Goal: Communication & Community: Answer question/provide support

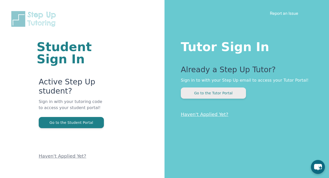
click at [208, 96] on button "Go to the Tutor Portal" at bounding box center [213, 93] width 65 height 11
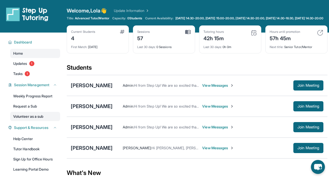
click at [37, 120] on link "Volunteer as a sub" at bounding box center [35, 116] width 50 height 9
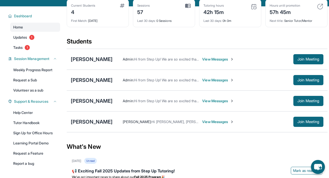
scroll to position [26, 0]
click at [205, 125] on span "View Messages" at bounding box center [218, 121] width 32 height 5
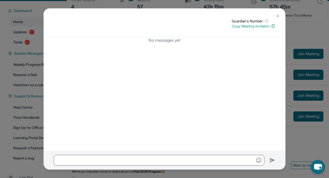
scroll to position [31, 0]
click at [278, 15] on img at bounding box center [278, 16] width 4 height 4
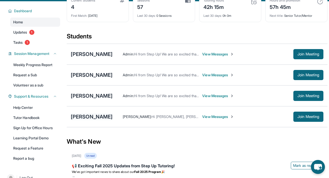
click at [86, 120] on div "[PERSON_NAME]" at bounding box center [92, 116] width 42 height 7
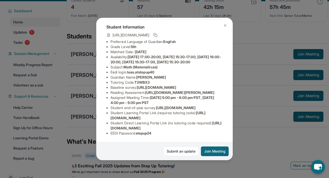
scroll to position [77, 0]
click at [225, 24] on img at bounding box center [225, 25] width 4 height 4
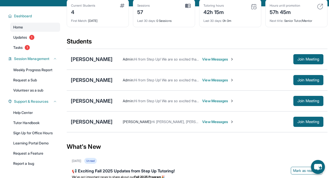
scroll to position [21, 0]
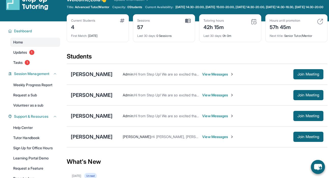
scroll to position [11, 0]
click at [211, 140] on span "View Messages" at bounding box center [218, 137] width 32 height 5
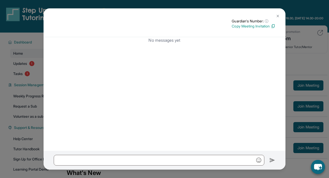
scroll to position [0, 0]
click at [279, 16] on img at bounding box center [278, 16] width 4 height 4
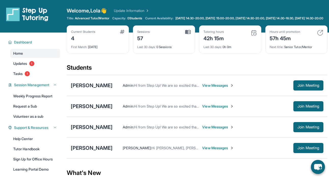
scroll to position [9, 0]
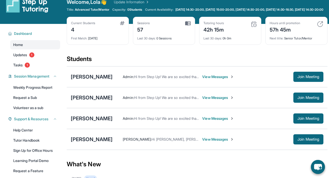
click at [202, 142] on span "View Messages" at bounding box center [218, 139] width 32 height 5
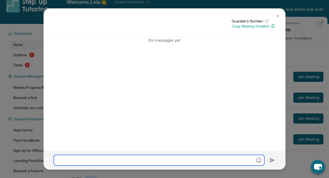
click at [174, 162] on input "text" at bounding box center [159, 160] width 211 height 11
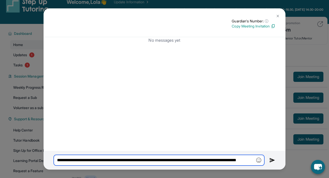
type input "**********"
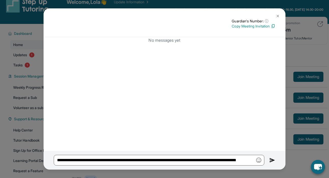
click at [273, 159] on img at bounding box center [273, 160] width 6 height 6
click at [279, 15] on img at bounding box center [278, 16] width 4 height 4
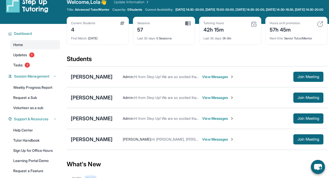
click at [214, 100] on span "View Messages" at bounding box center [218, 97] width 32 height 5
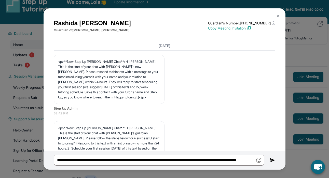
scroll to position [495, 0]
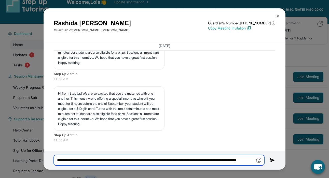
drag, startPoint x: 57, startPoint y: 161, endPoint x: 260, endPoint y: 162, distance: 203.0
click at [260, 162] on div "**********" at bounding box center [159, 160] width 211 height 11
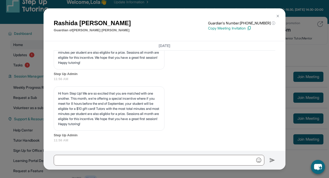
click at [222, 115] on div "Hi from Step Up! We are so excited that you are matched with one another. This …" at bounding box center [165, 115] width 222 height 56
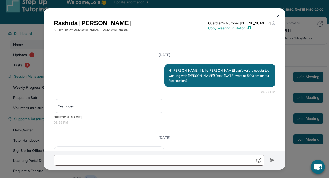
scroll to position [364, 0]
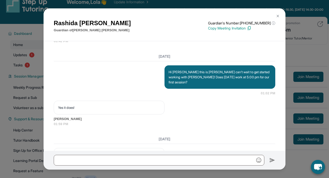
click at [277, 17] on img at bounding box center [278, 16] width 4 height 4
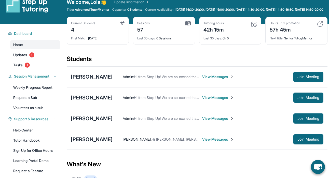
scroll to position [4, 0]
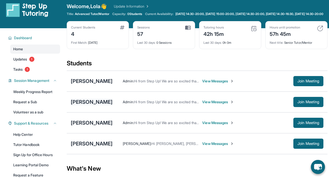
click at [100, 106] on div "[PERSON_NAME]" at bounding box center [92, 102] width 42 height 7
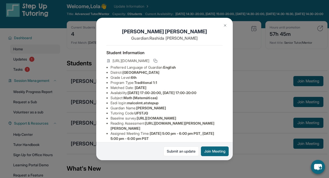
click at [224, 26] on img at bounding box center [225, 25] width 4 height 4
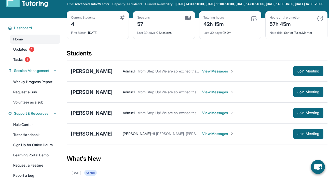
scroll to position [17, 0]
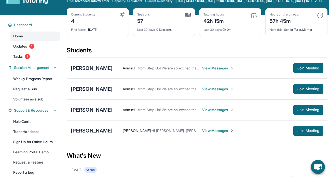
click at [204, 113] on span "View Messages" at bounding box center [218, 110] width 32 height 5
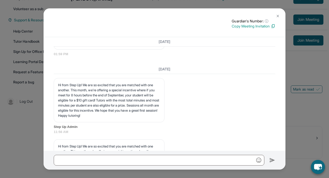
scroll to position [427, 0]
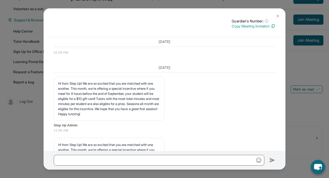
click at [277, 14] on img at bounding box center [278, 16] width 4 height 4
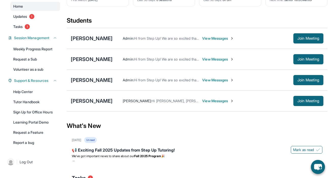
scroll to position [47, 0]
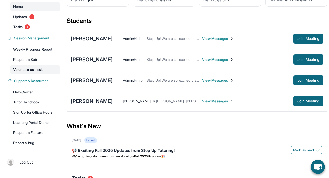
click at [36, 73] on link "Volunteer as a sub" at bounding box center [35, 69] width 50 height 9
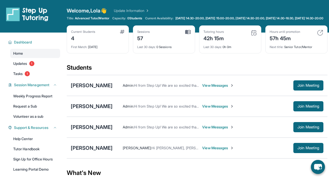
scroll to position [0, 0]
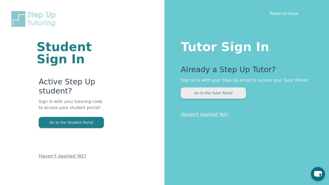
click at [214, 99] on button "Go to the Tutor Portal" at bounding box center [213, 93] width 65 height 11
click at [193, 94] on button "Go to the Tutor Portal" at bounding box center [213, 93] width 65 height 11
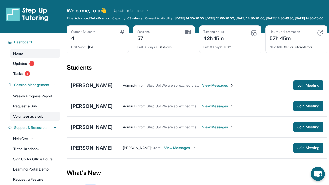
click at [32, 118] on link "Volunteer as a sub" at bounding box center [35, 116] width 50 height 9
